Goal: Task Accomplishment & Management: Manage account settings

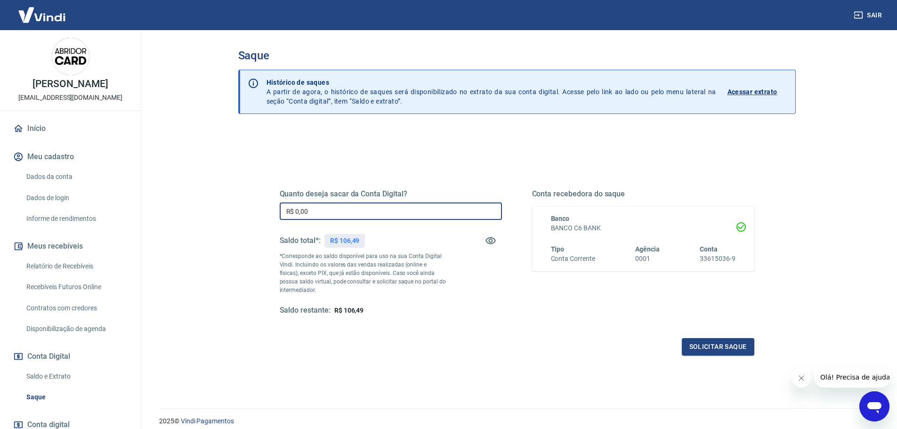
click at [378, 213] on input "R$ 0,00" at bounding box center [391, 211] width 222 height 17
type input "R$ 106,49"
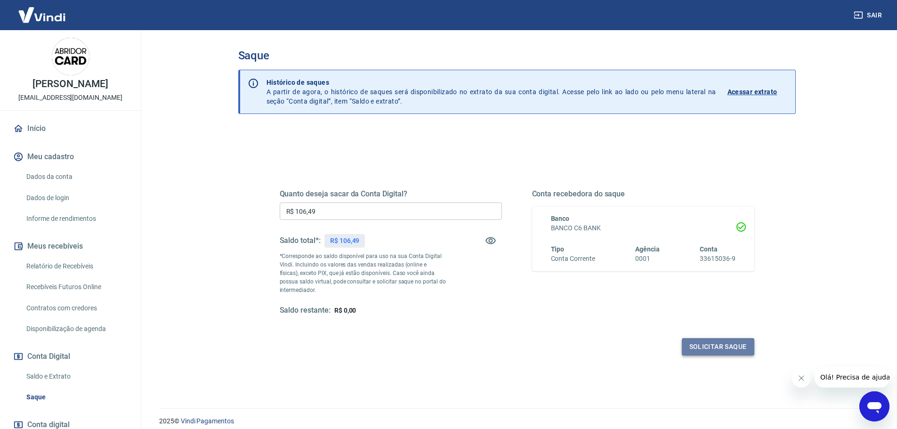
click at [714, 339] on button "Solicitar saque" at bounding box center [718, 346] width 73 height 17
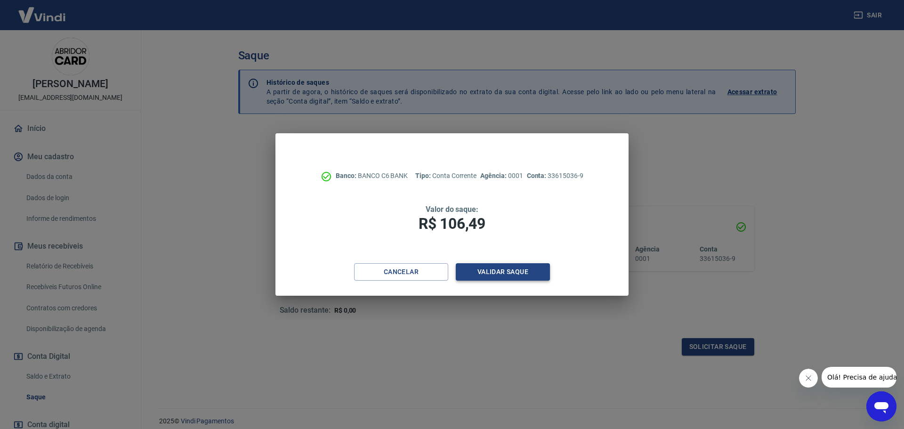
click at [486, 271] on button "Validar saque" at bounding box center [503, 271] width 94 height 17
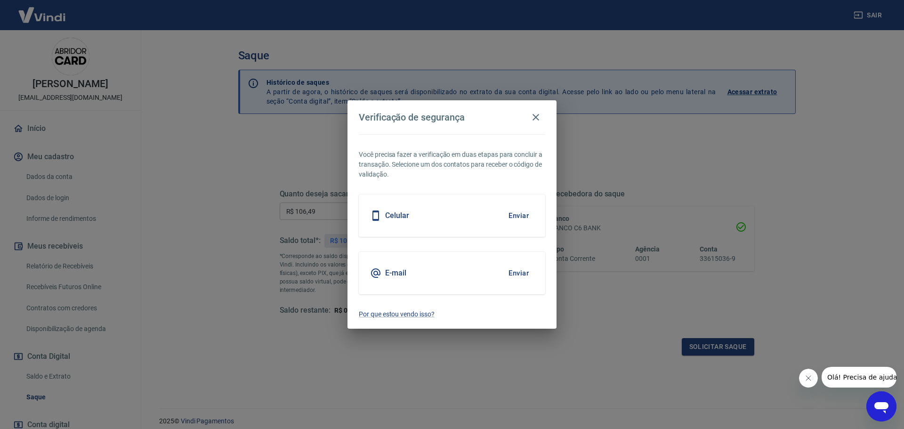
click at [511, 272] on button "Enviar" at bounding box center [519, 273] width 31 height 20
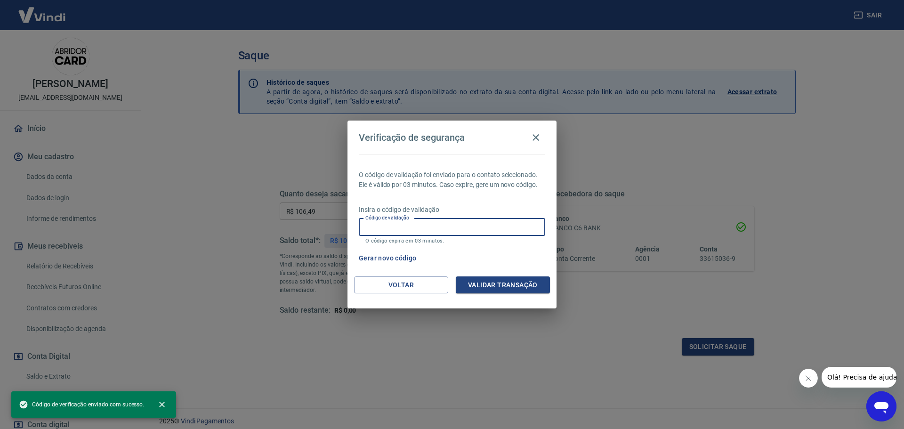
click at [425, 220] on input "Código de validação" at bounding box center [452, 227] width 187 height 17
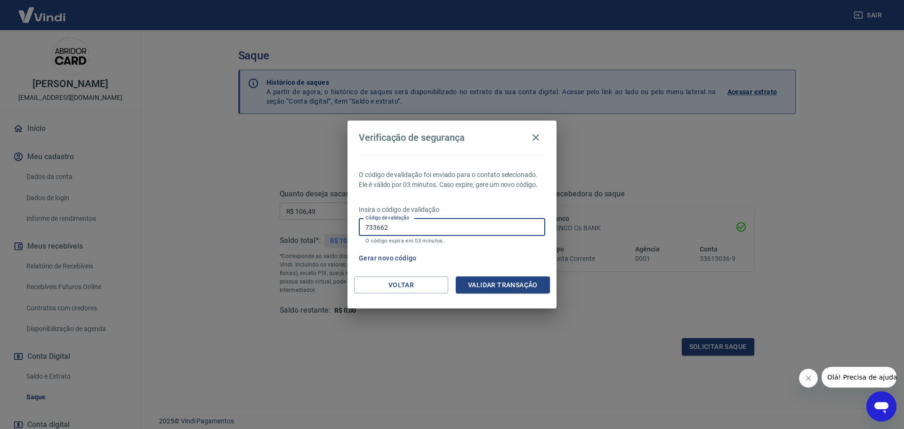
type input "733662"
click at [523, 284] on button "Validar transação" at bounding box center [503, 285] width 94 height 17
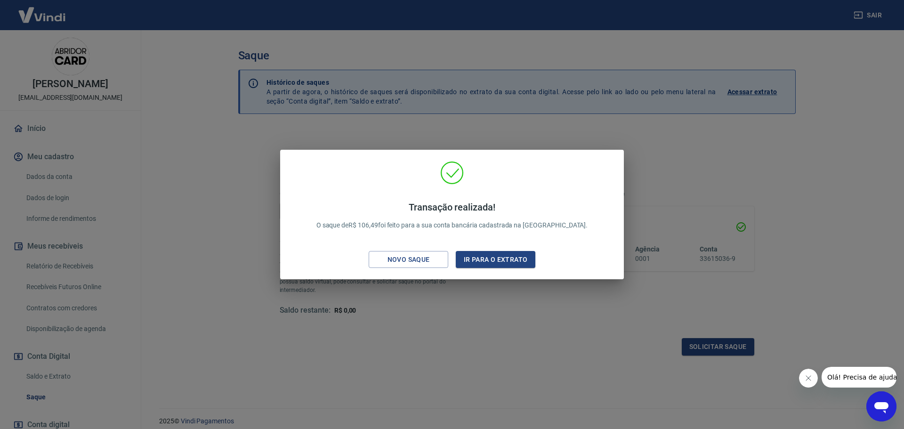
click at [636, 299] on div "Transação realizada! O saque de R$ 106,49 foi feito para a sua conta bancária c…" at bounding box center [452, 214] width 904 height 429
